Goal: Check status

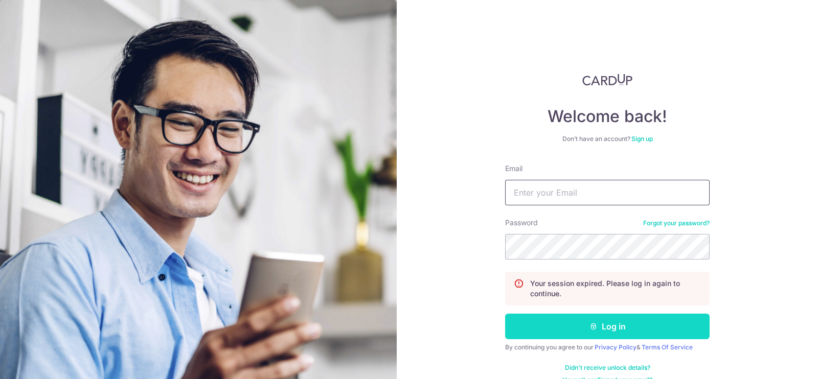
type input "[EMAIL_ADDRESS][DOMAIN_NAME]"
click at [600, 328] on button "Log in" at bounding box center [607, 327] width 205 height 26
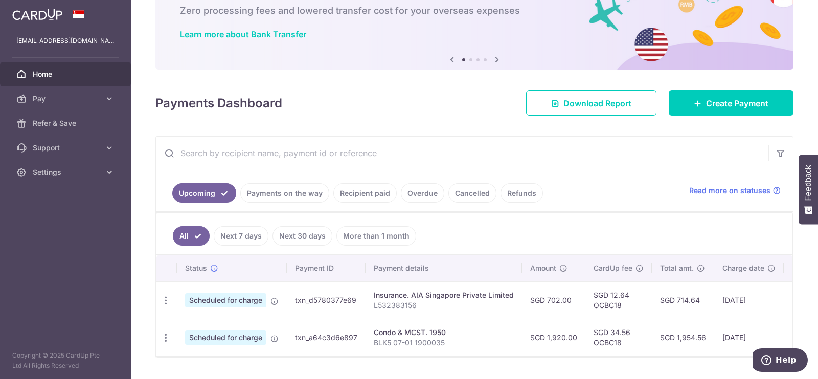
scroll to position [93, 0]
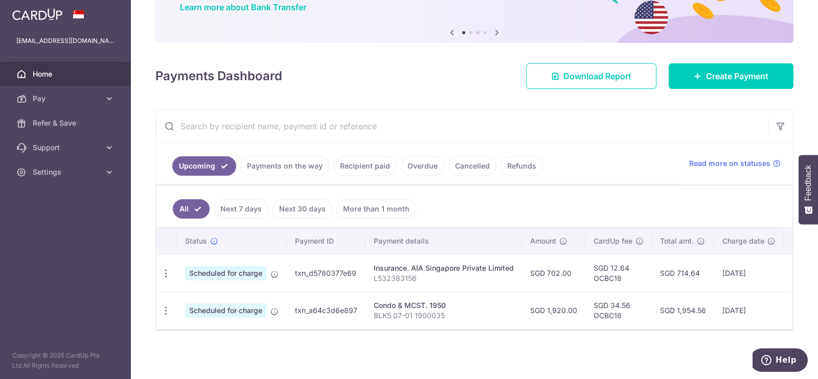
click at [305, 159] on link "Payments on the way" at bounding box center [284, 165] width 89 height 19
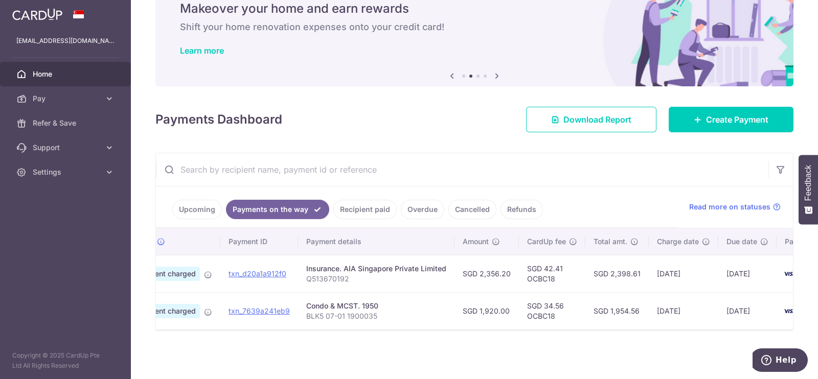
scroll to position [0, 0]
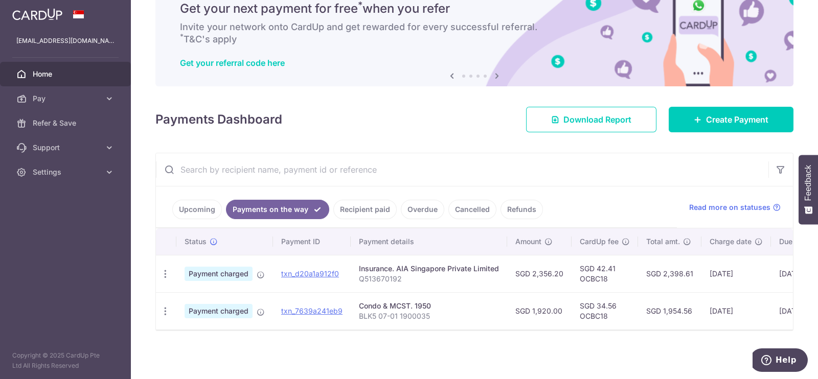
click at [355, 206] on link "Recipient paid" at bounding box center [364, 209] width 63 height 19
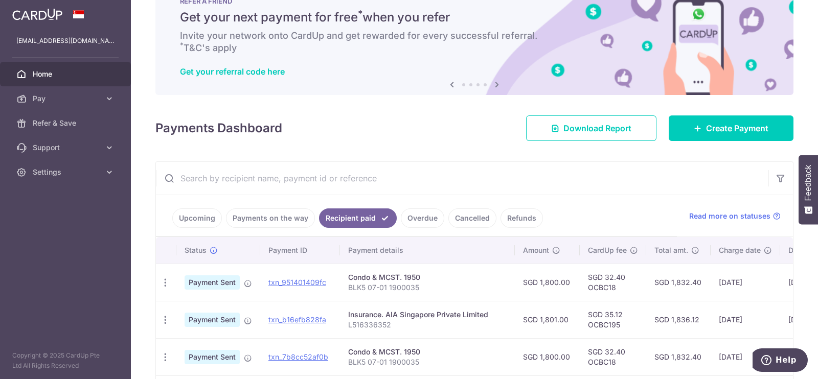
scroll to position [50, 0]
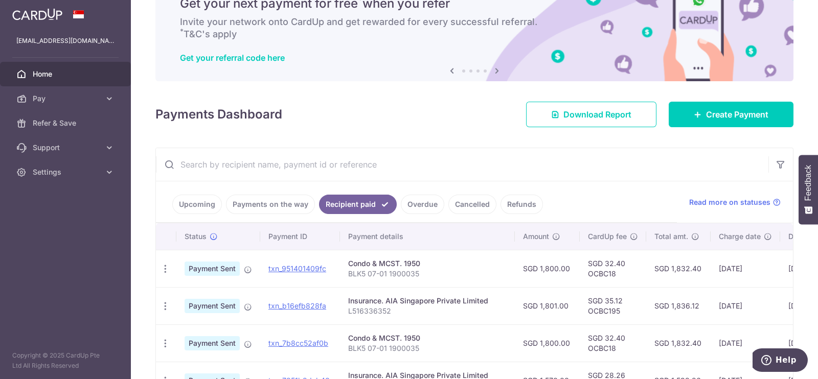
click at [418, 201] on link "Overdue" at bounding box center [422, 204] width 43 height 19
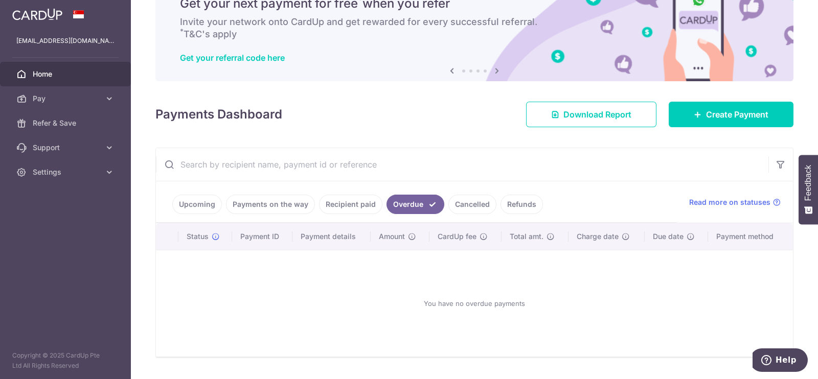
click at [521, 206] on link "Refunds" at bounding box center [522, 204] width 42 height 19
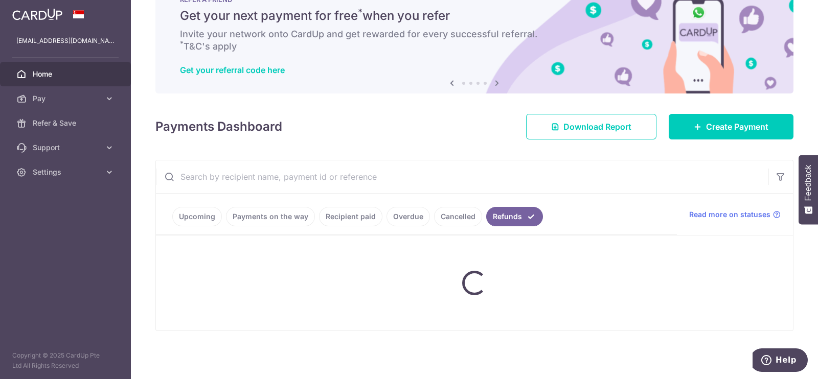
scroll to position [12, 0]
